Goal: Check status: Check status

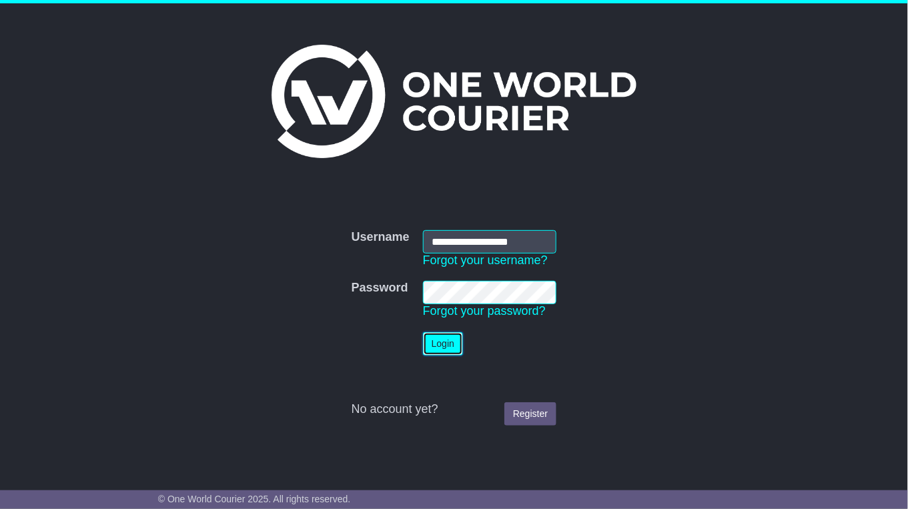
click at [444, 354] on button "Login" at bounding box center [443, 343] width 40 height 23
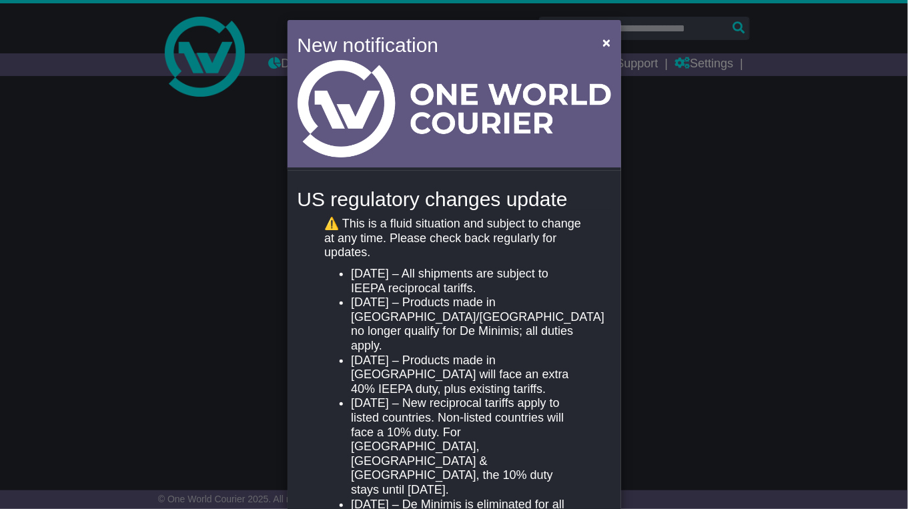
select select "**"
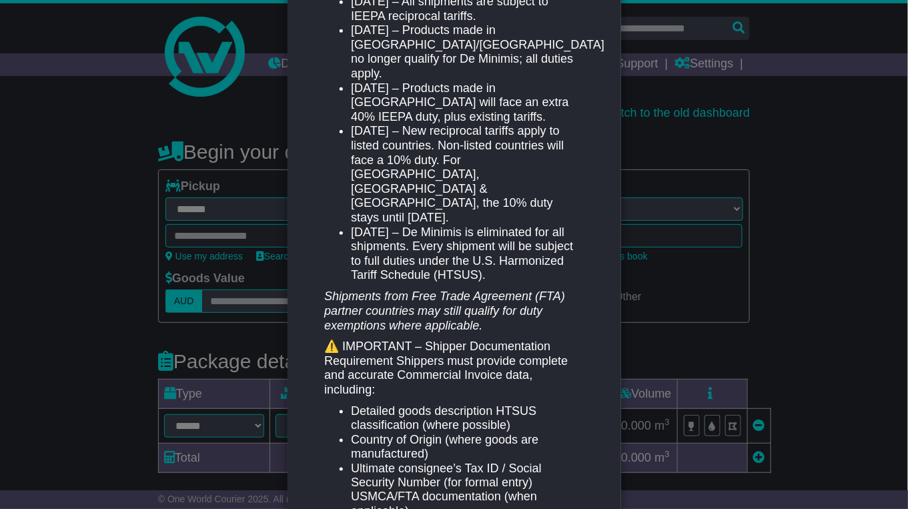
scroll to position [279, 0]
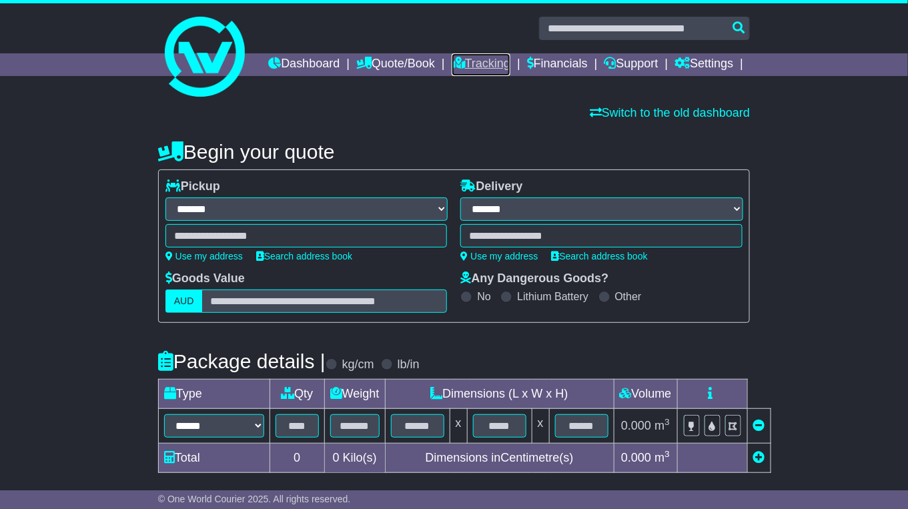
click at [510, 65] on link "Tracking" at bounding box center [481, 64] width 59 height 23
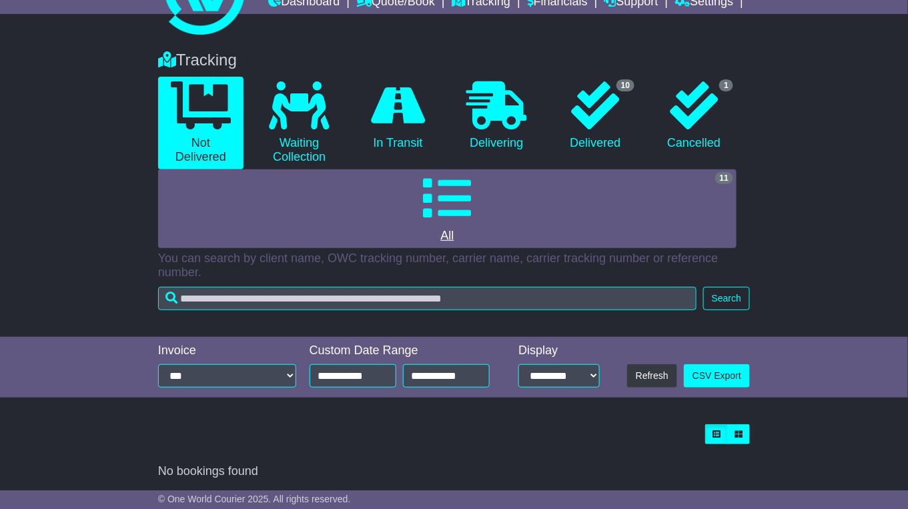
scroll to position [55, 0]
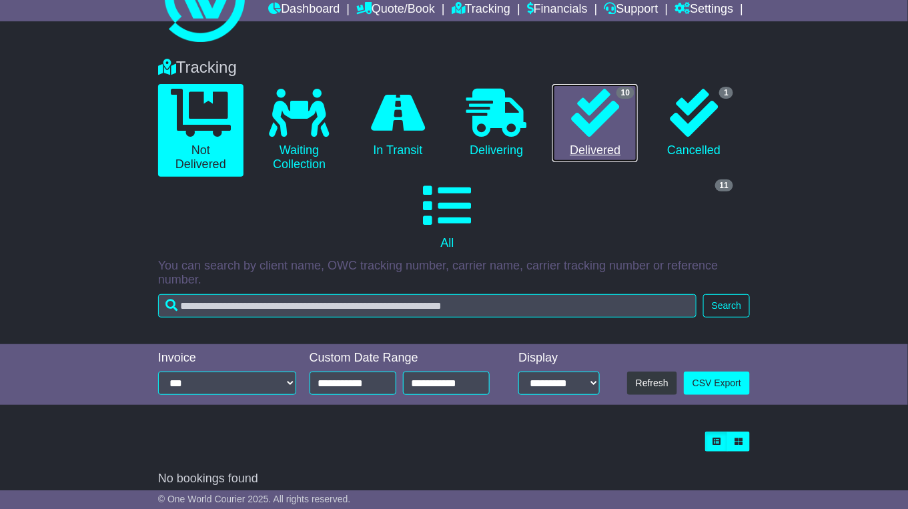
click at [585, 137] on icon at bounding box center [595, 113] width 48 height 48
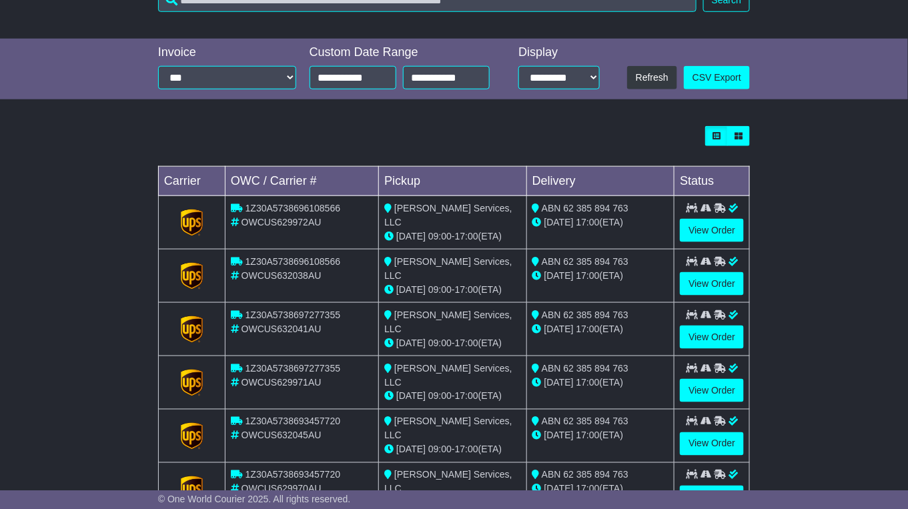
scroll to position [384, 0]
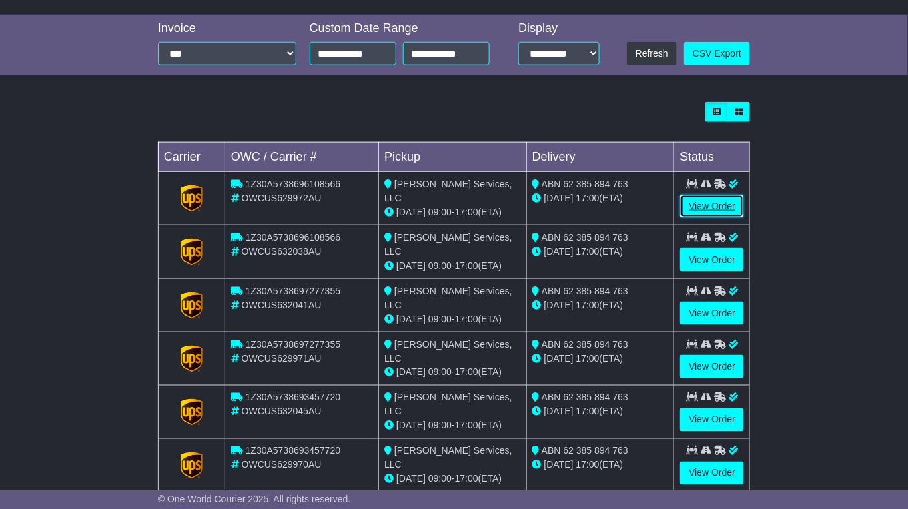
click at [694, 209] on link "View Order" at bounding box center [712, 206] width 64 height 23
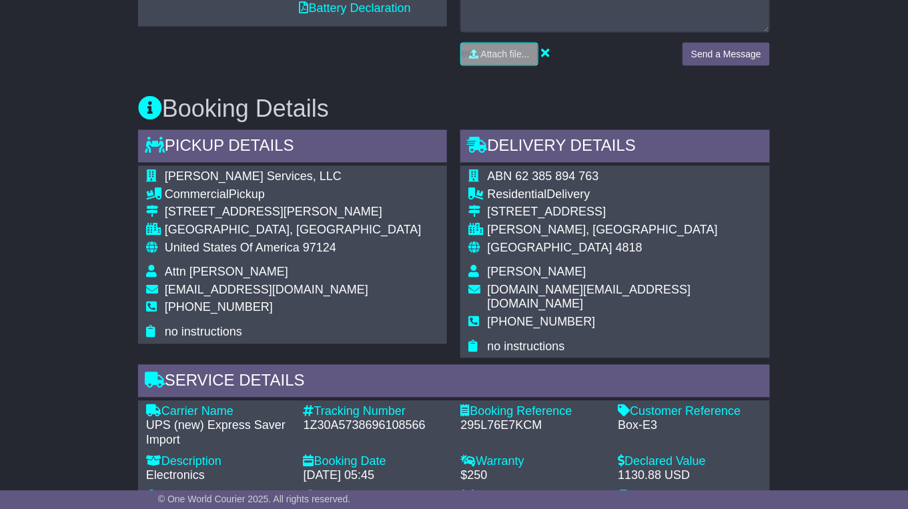
scroll to position [706, 0]
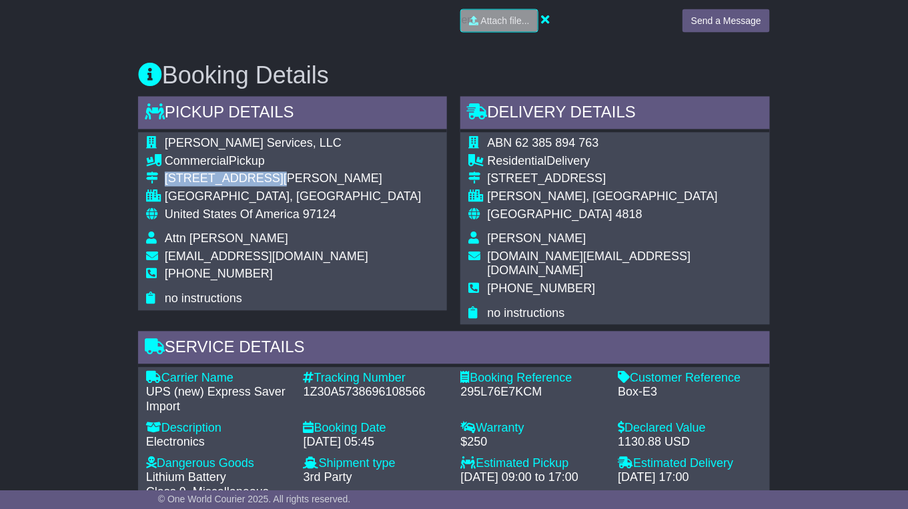
drag, startPoint x: 164, startPoint y: 200, endPoint x: 272, endPoint y: 203, distance: 108.1
click at [272, 187] on div "8220 NE Walker Rd" at bounding box center [293, 179] width 257 height 15
copy div "8220 NE Walker Rd"
